Goal: Check status

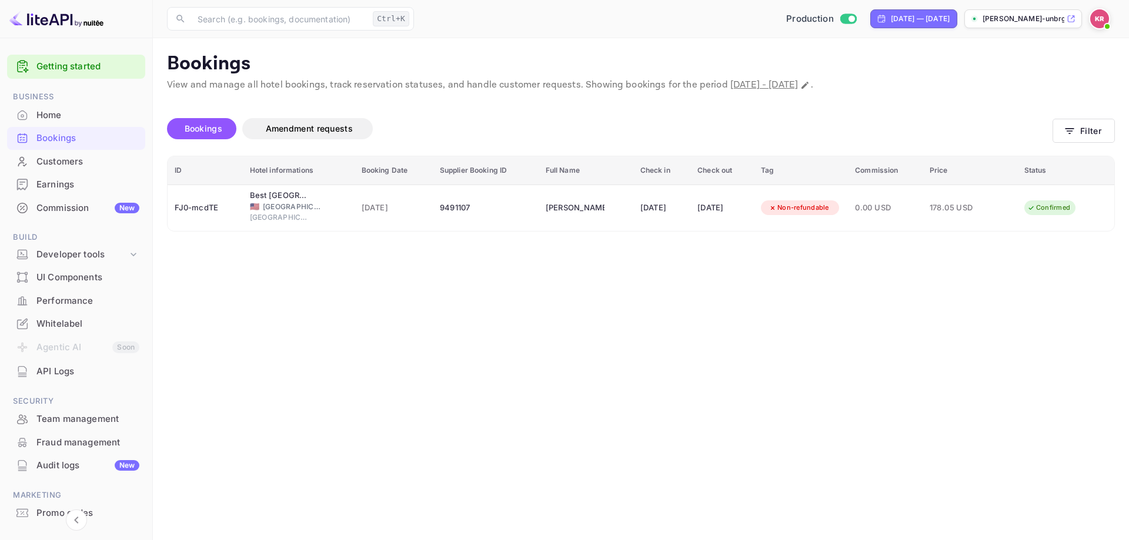
click at [48, 22] on img at bounding box center [56, 18] width 94 height 19
click at [343, 58] on p "Bookings" at bounding box center [640, 64] width 947 height 24
click at [59, 136] on div "Bookings" at bounding box center [87, 139] width 103 height 14
click at [1079, 130] on button "Filter" at bounding box center [1083, 131] width 62 height 24
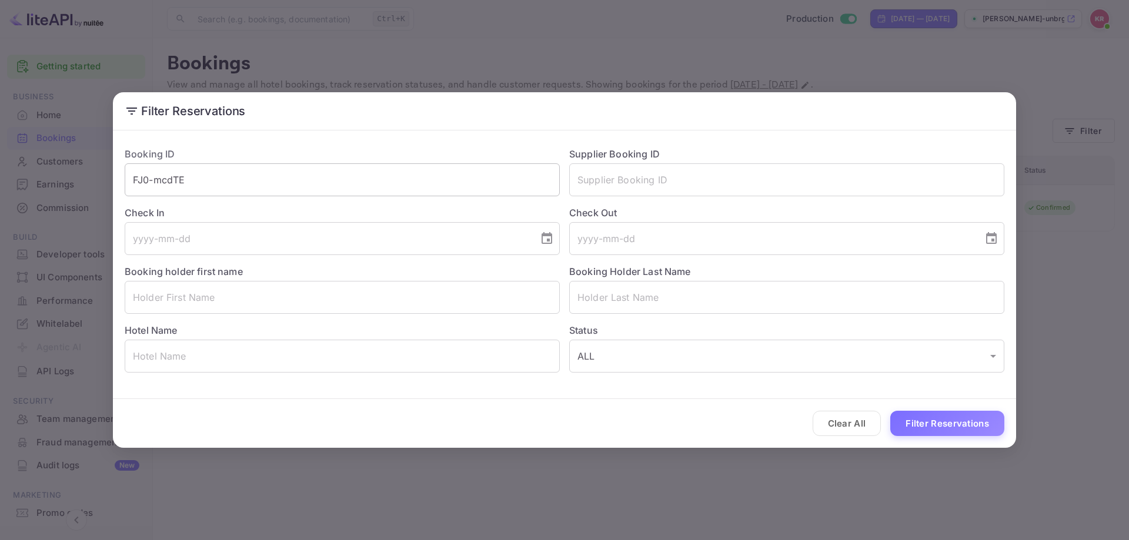
click at [256, 190] on input "FJ0-mcdTE" at bounding box center [342, 179] width 435 height 33
click at [239, 178] on input "FJ0-mcdTE" at bounding box center [342, 179] width 435 height 33
click at [332, 64] on div "Filter Reservations Booking ID ​ Supplier Booking ID ​ Check In ​ Check Out ​ B…" at bounding box center [564, 270] width 1129 height 540
